Goal: Browse casually: Explore the website without a specific task or goal

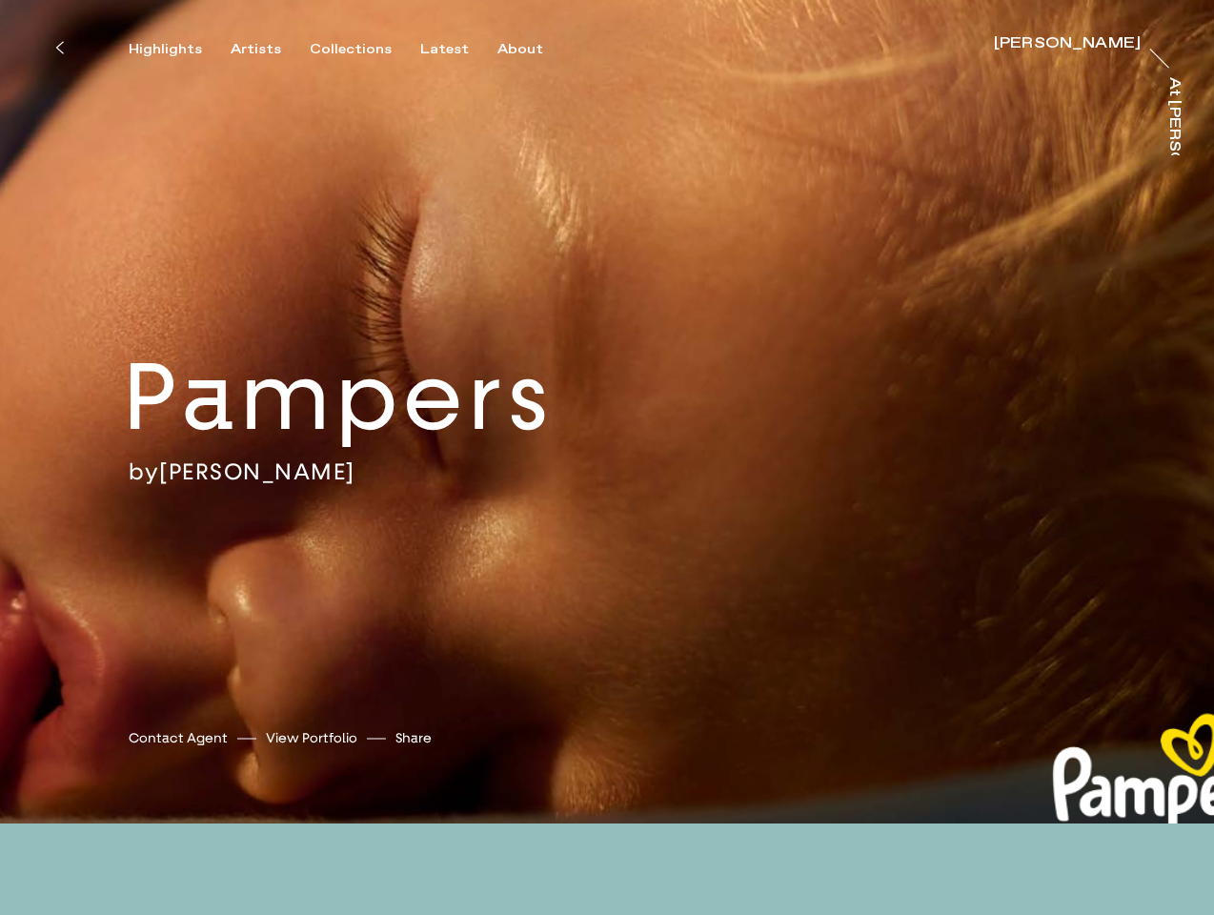
click at [607, 457] on div "by [PERSON_NAME]" at bounding box center [406, 471] width 554 height 29
click at [59, 48] on icon at bounding box center [59, 47] width 9 height 15
click at [178, 50] on div "Highlights" at bounding box center [165, 49] width 73 height 17
click at [267, 50] on div "Artists" at bounding box center [256, 49] width 51 height 17
click at [358, 50] on div "Collections" at bounding box center [351, 49] width 82 height 17
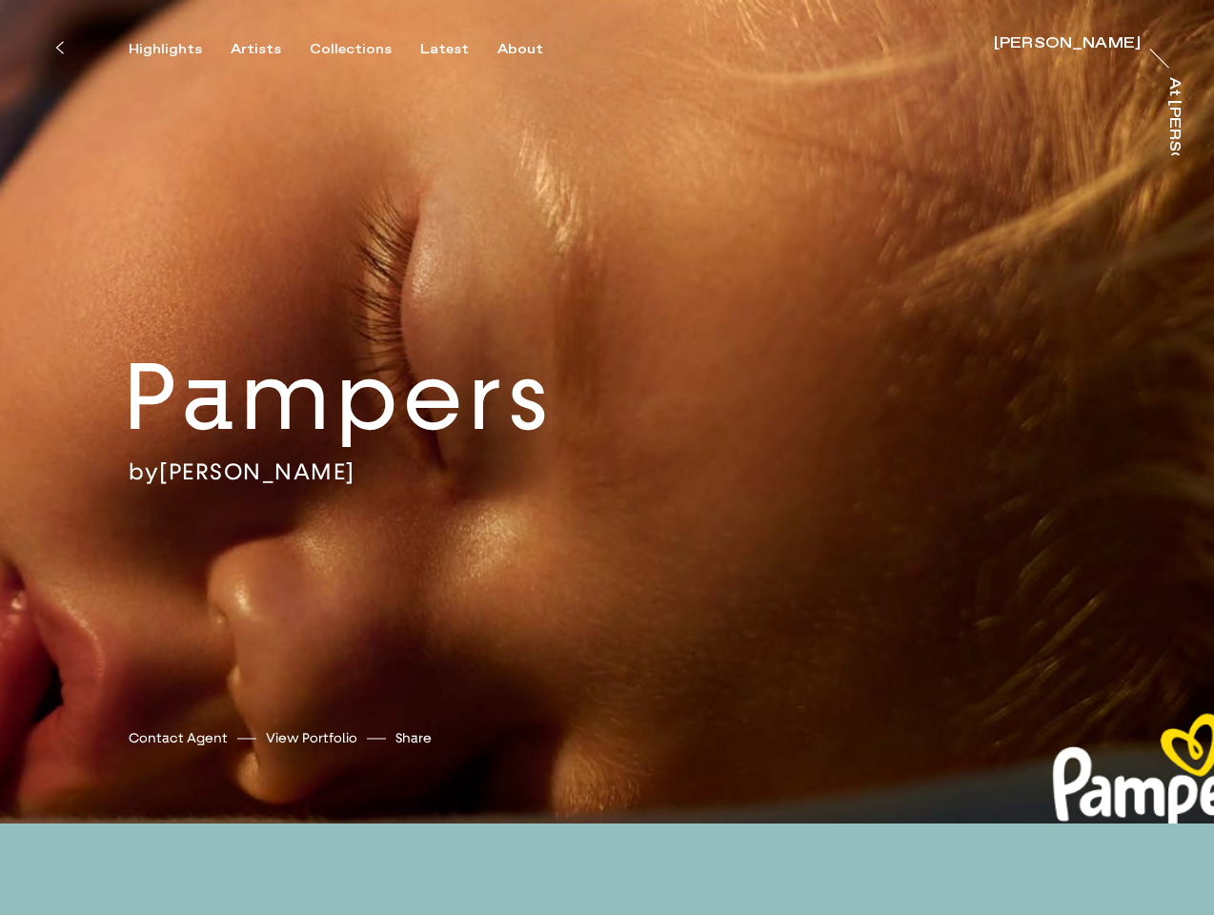
click at [449, 50] on div "Latest" at bounding box center [444, 49] width 49 height 17
click at [522, 50] on div "About" at bounding box center [521, 49] width 46 height 17
click at [406, 738] on button "Share" at bounding box center [414, 738] width 36 height 26
